Goal: Transaction & Acquisition: Purchase product/service

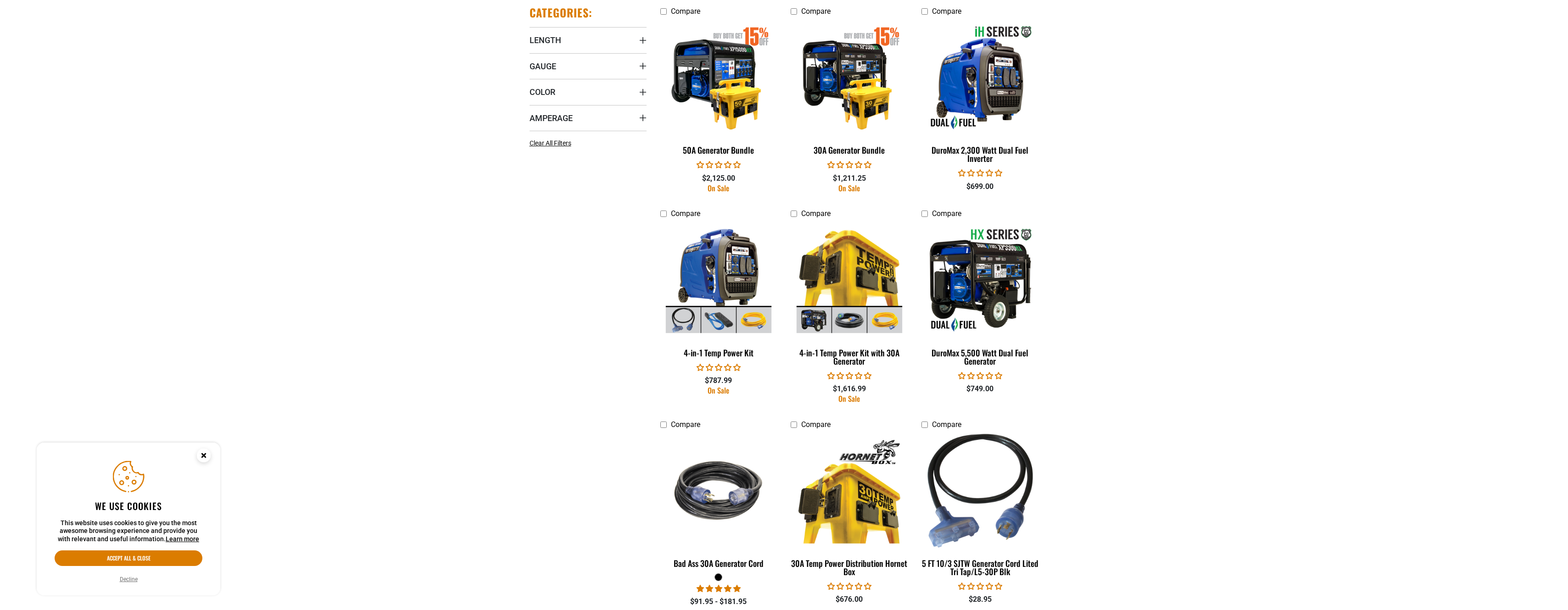
scroll to position [551, 0]
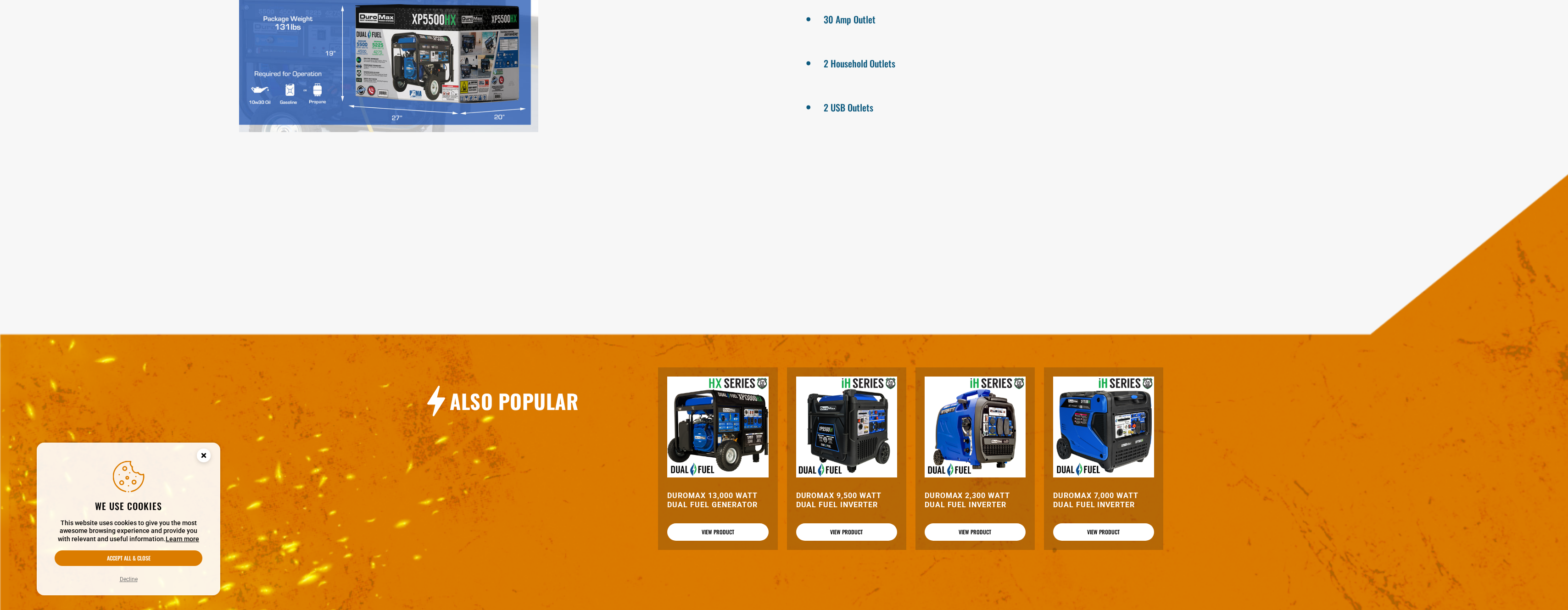
scroll to position [918, 0]
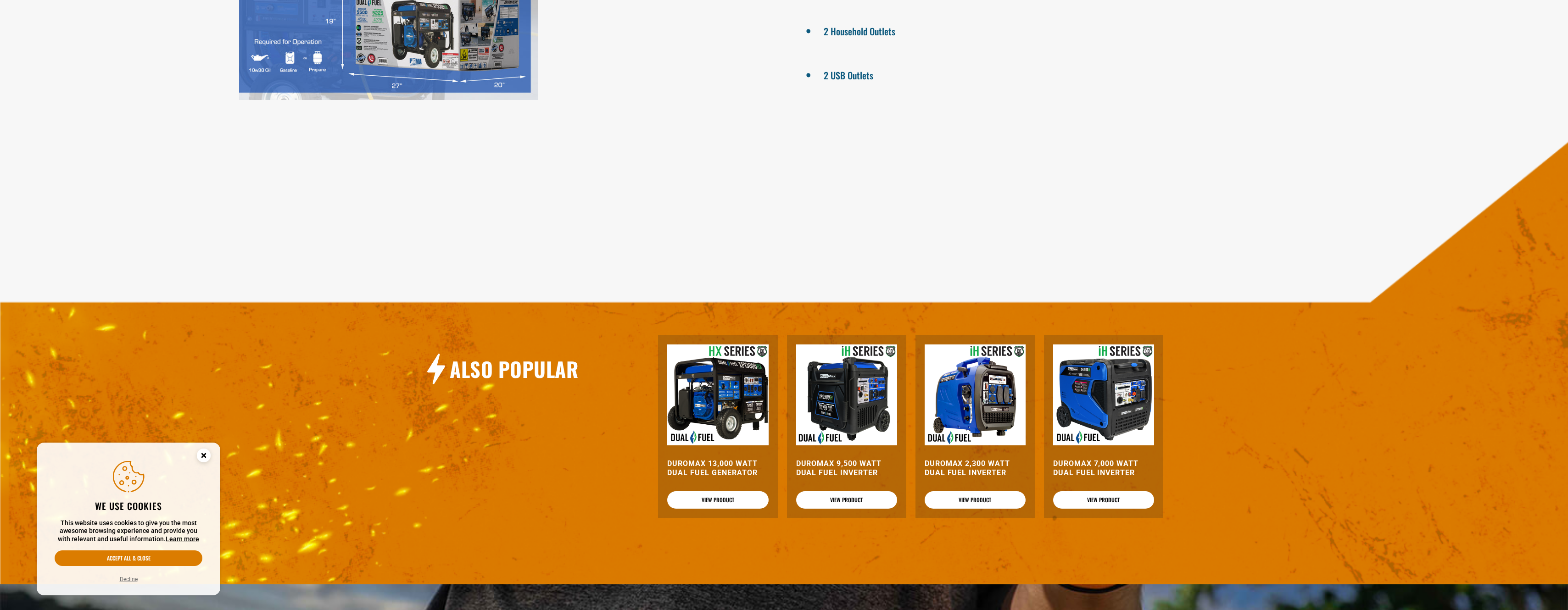
click at [718, 375] on img at bounding box center [718, 395] width 101 height 101
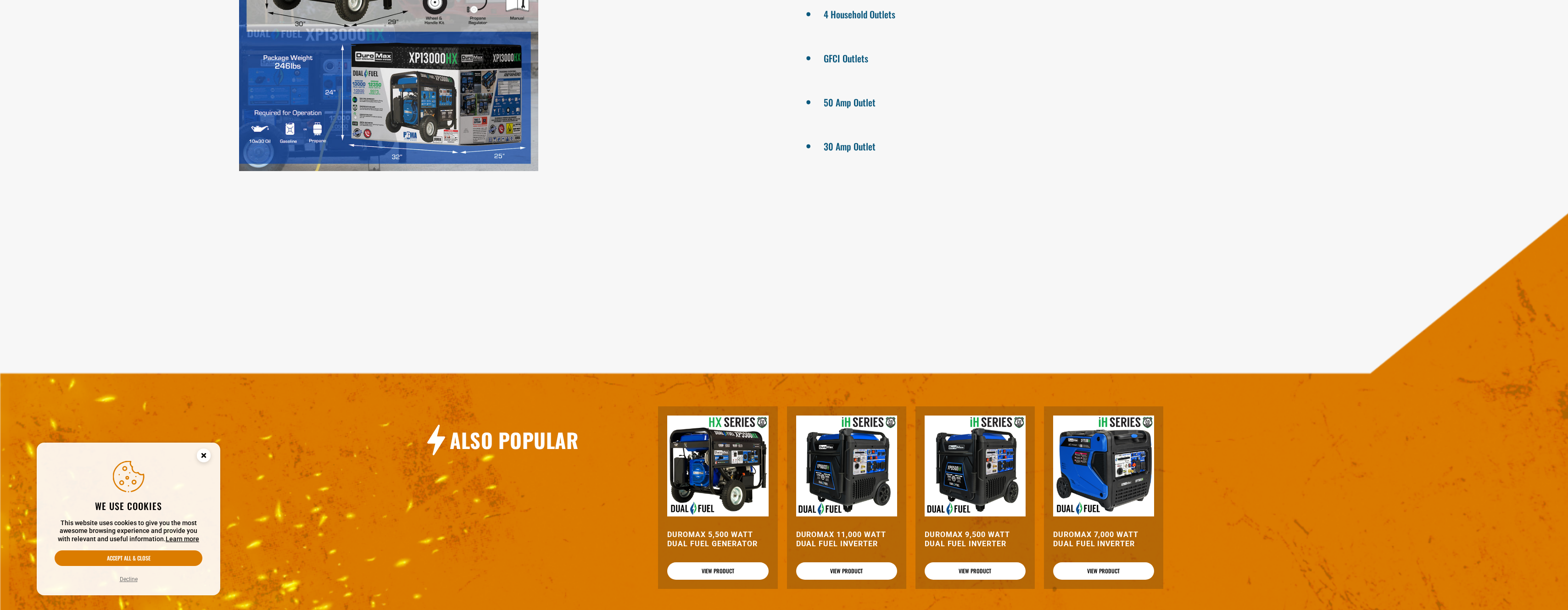
scroll to position [872, 0]
